Goal: Navigation & Orientation: Find specific page/section

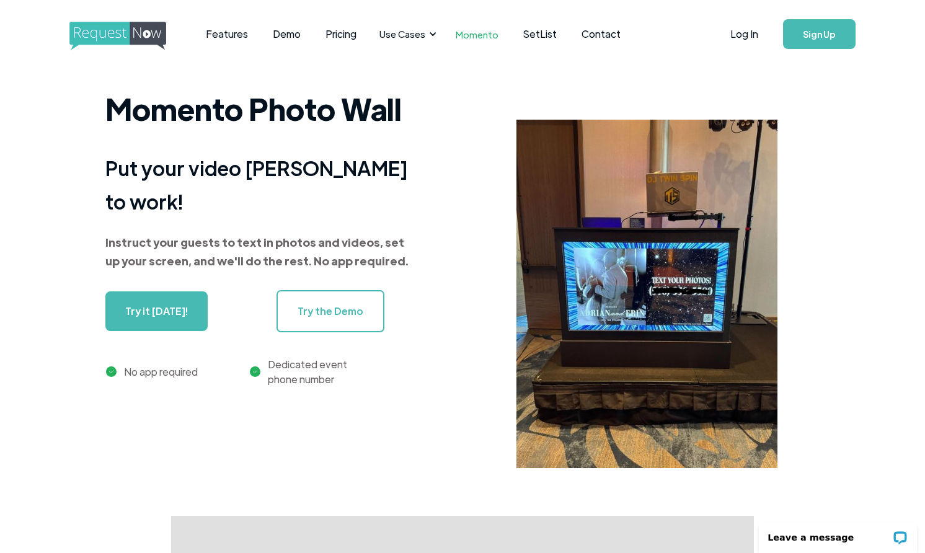
click at [122, 36] on img "home" at bounding box center [129, 36] width 120 height 29
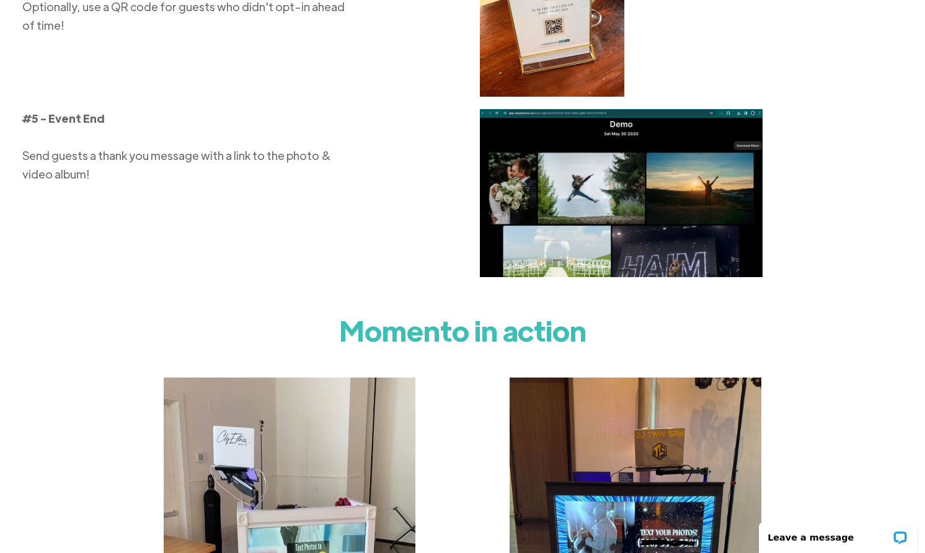
scroll to position [2059, 0]
